Goal: Transaction & Acquisition: Book appointment/travel/reservation

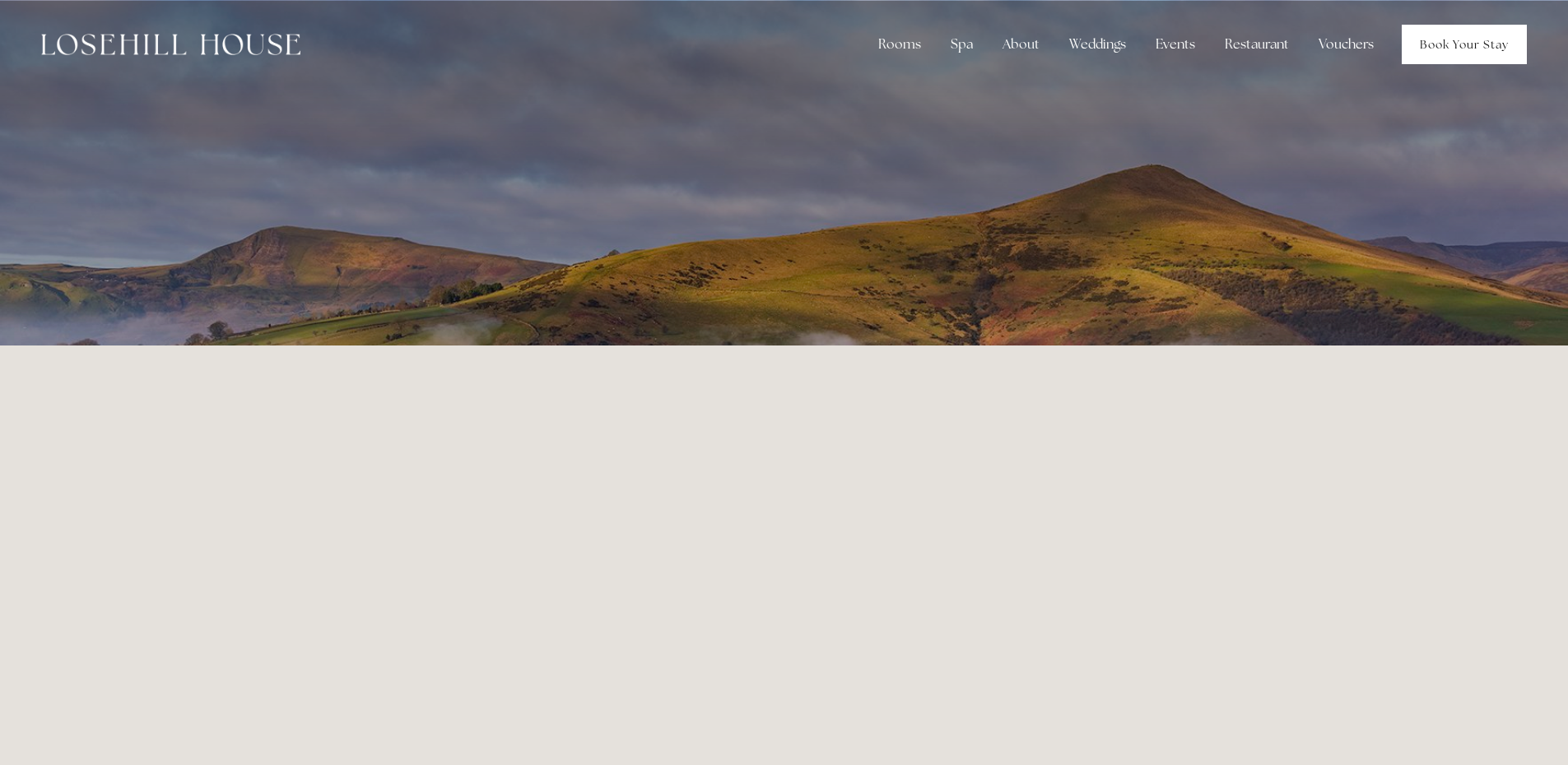
click at [1497, 52] on link "Book Your Stay" at bounding box center [1465, 44] width 125 height 40
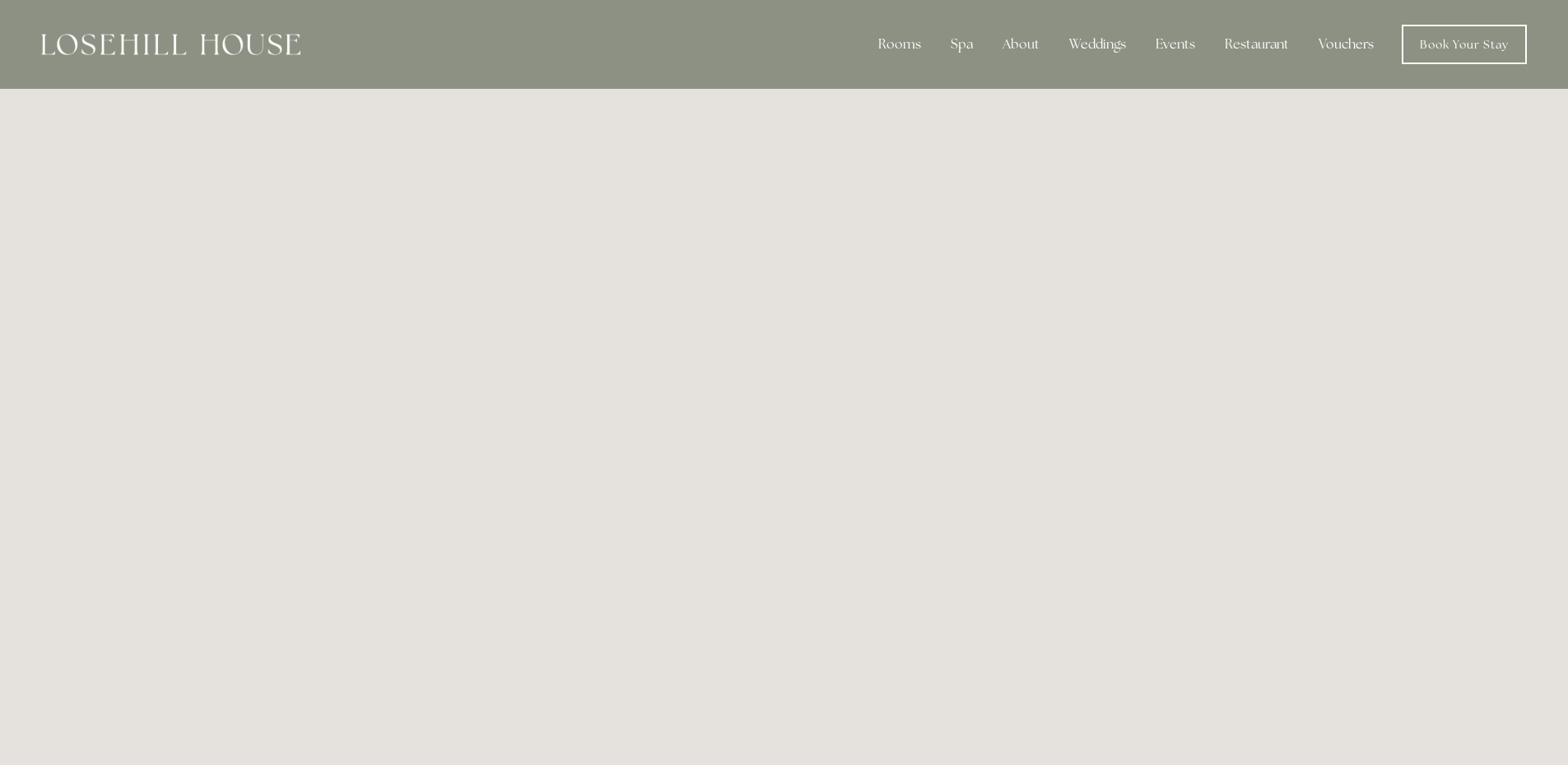
click at [1340, 49] on link "Vouchers" at bounding box center [1346, 44] width 81 height 33
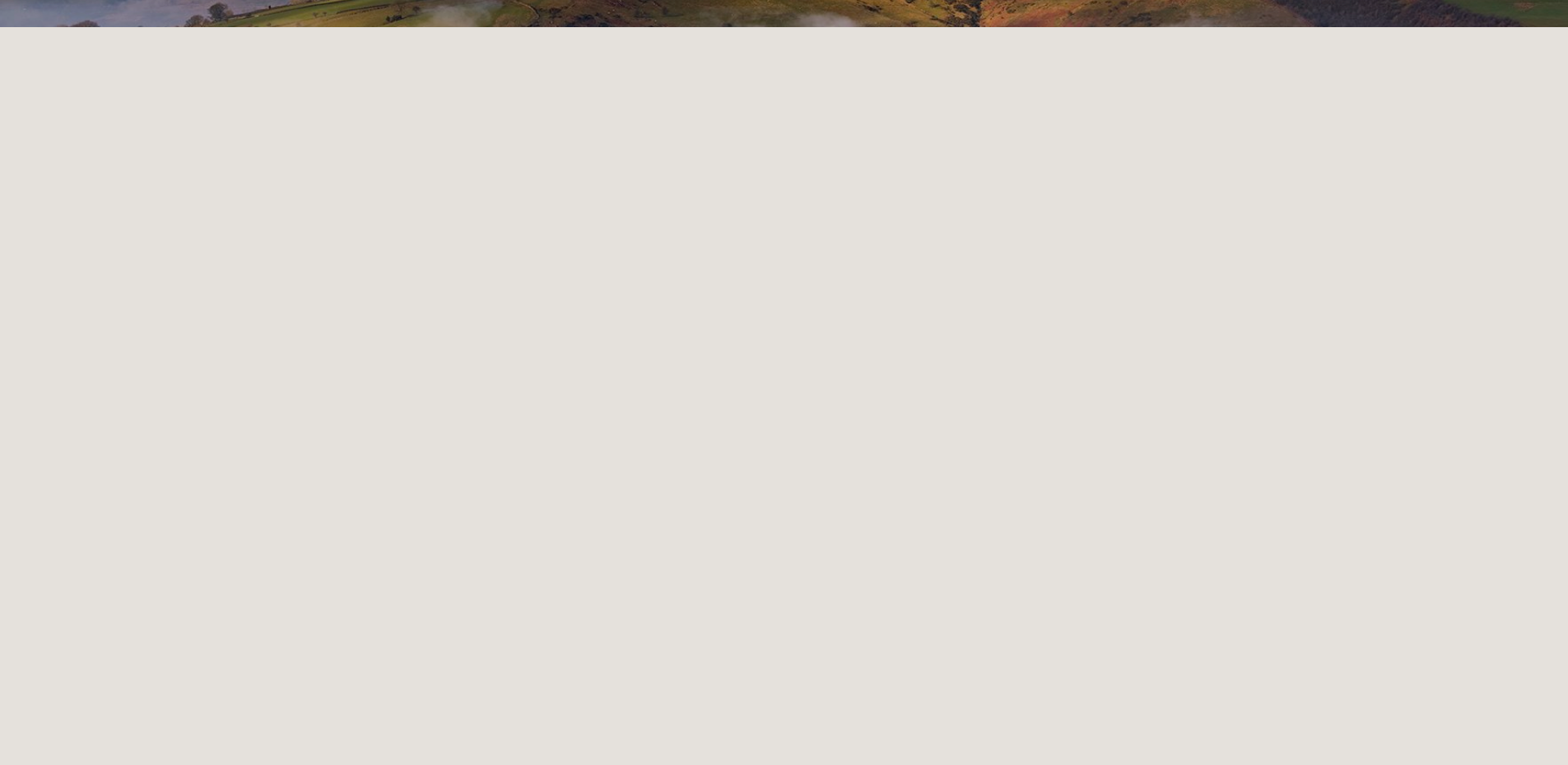
scroll to position [346, 0]
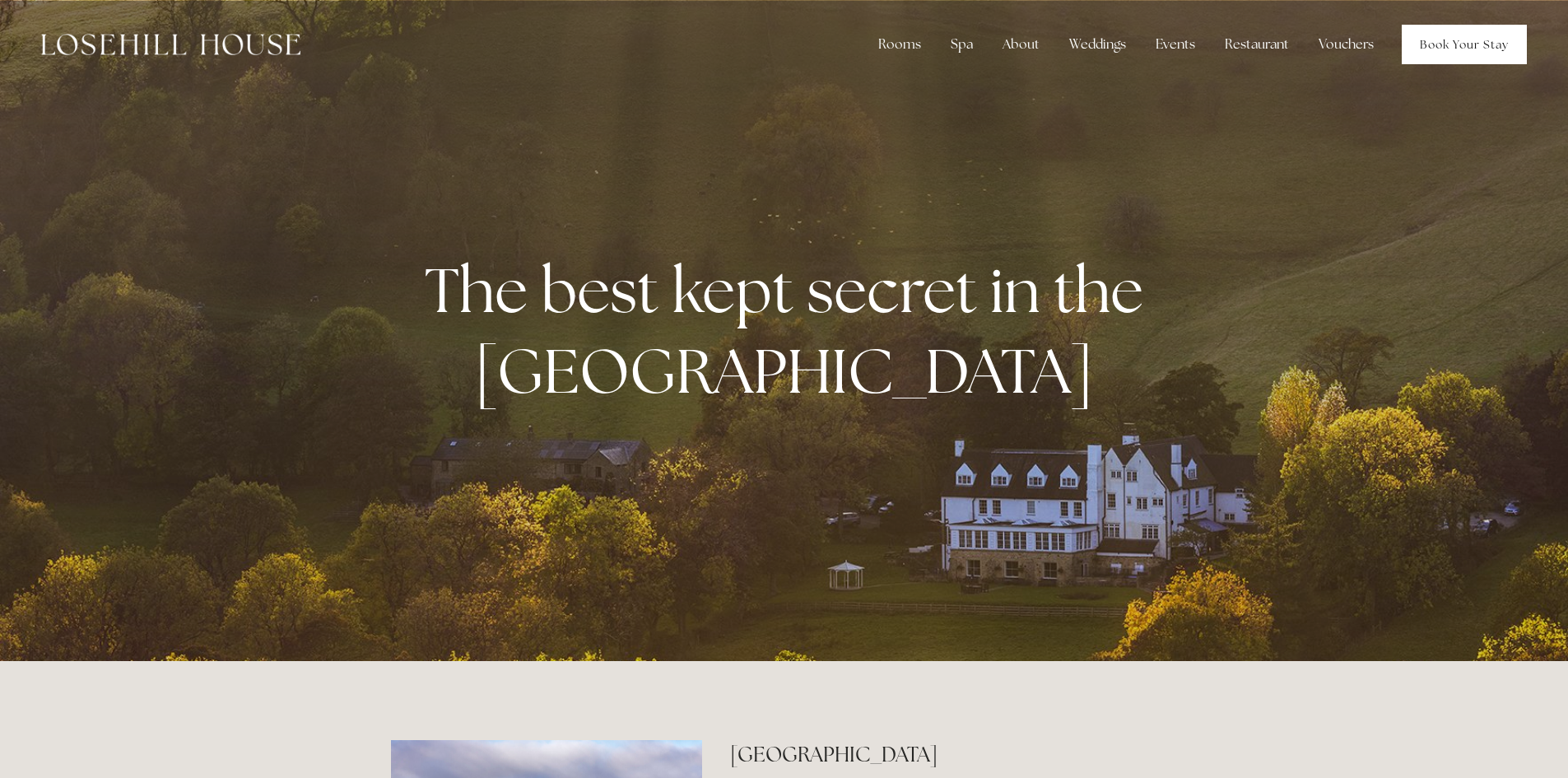
click at [1490, 41] on link "Book Your Stay" at bounding box center [1465, 44] width 125 height 40
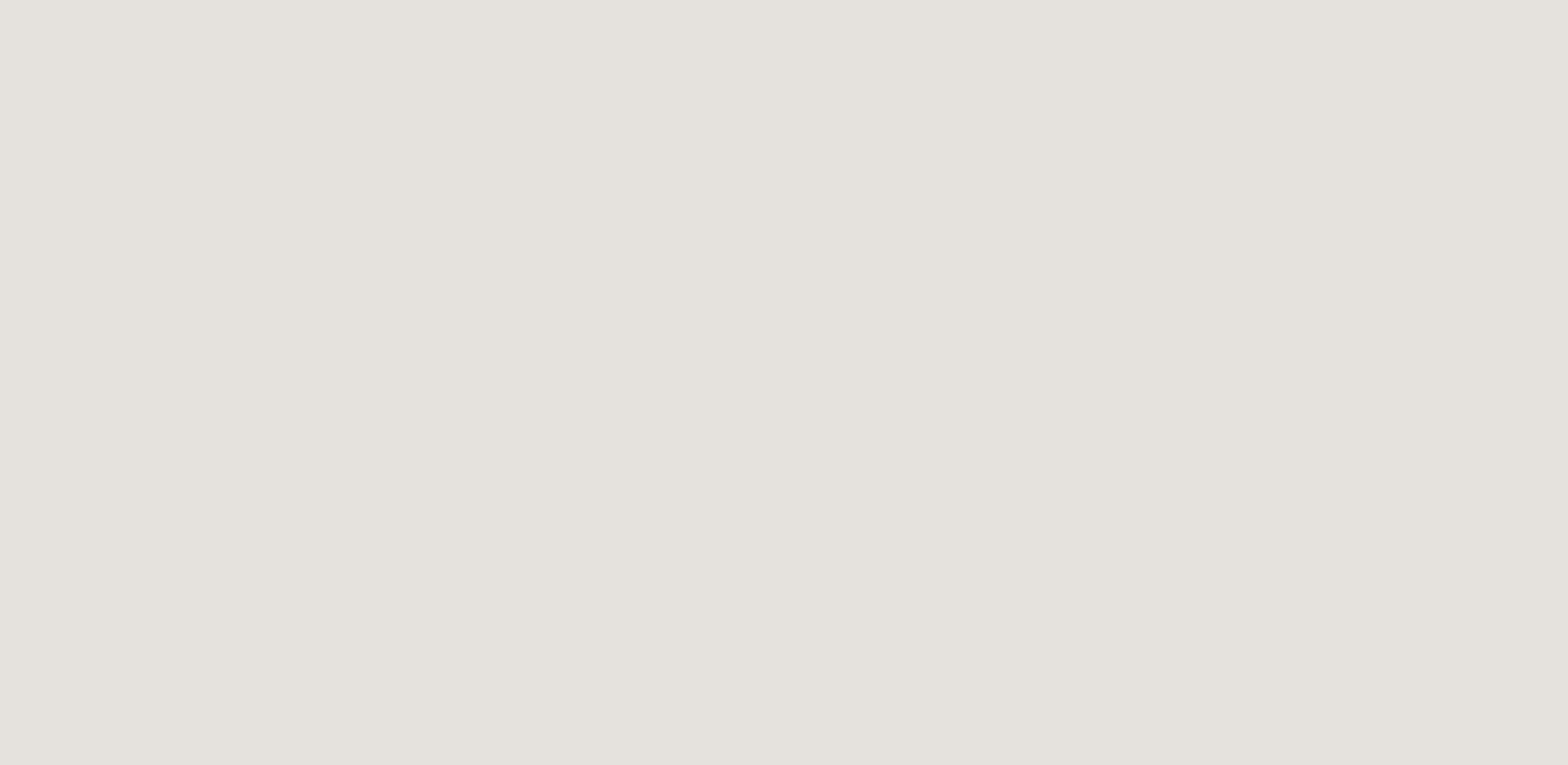
scroll to position [1234, 0]
